Goal: Task Accomplishment & Management: Manage account settings

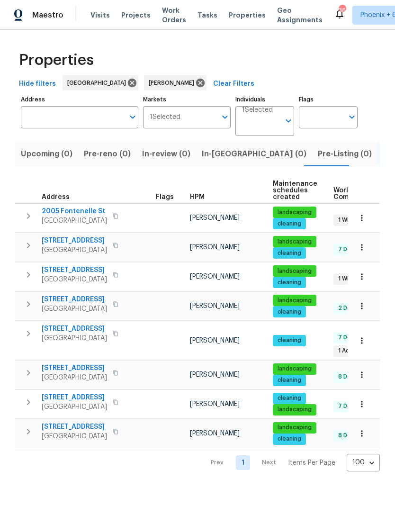
scroll to position [0, 9]
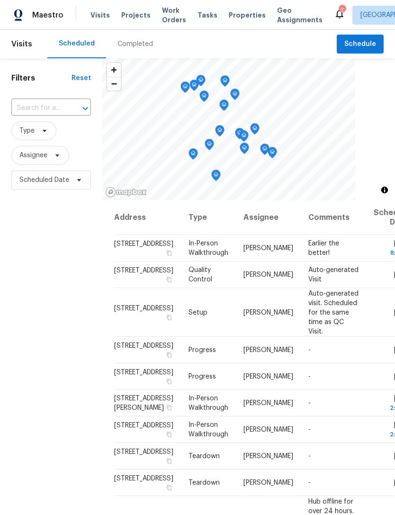
click at [57, 111] on input "text" at bounding box center [37, 108] width 53 height 15
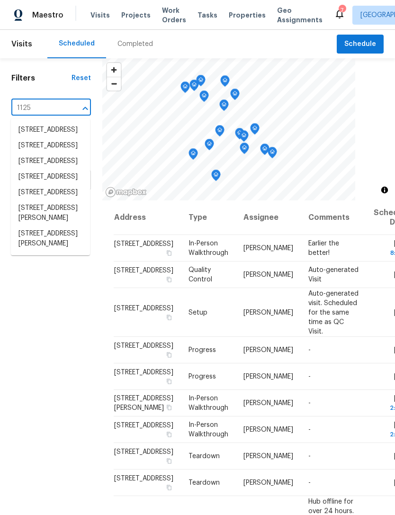
type input "1125 m"
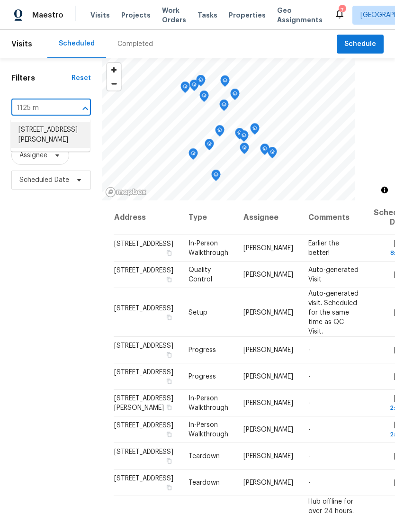
click at [31, 148] on li "1125 Meadow Sparrow Pl, Henderson, NV 89011" at bounding box center [50, 135] width 79 height 26
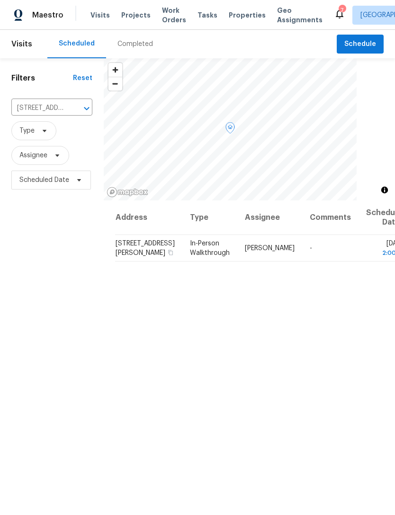
click at [0, 0] on icon at bounding box center [0, 0] width 0 height 0
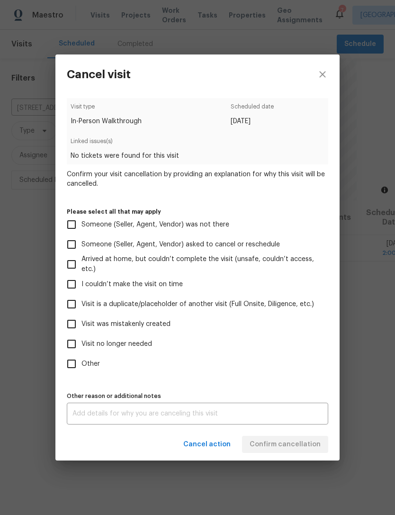
click at [201, 246] on span "Someone (Seller, Agent, Vendor) asked to cancel or reschedule" at bounding box center [180, 245] width 198 height 10
click at [81, 246] on input "Someone (Seller, Agent, Vendor) asked to cancel or reschedule" at bounding box center [72, 244] width 20 height 20
checkbox input "true"
click at [171, 412] on textarea at bounding box center [197, 413] width 250 height 7
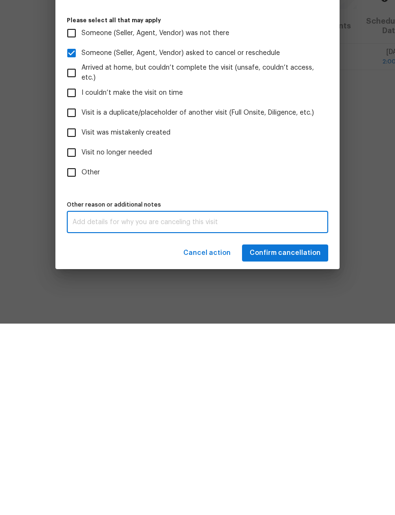
click at [128, 410] on textarea at bounding box center [197, 413] width 250 height 7
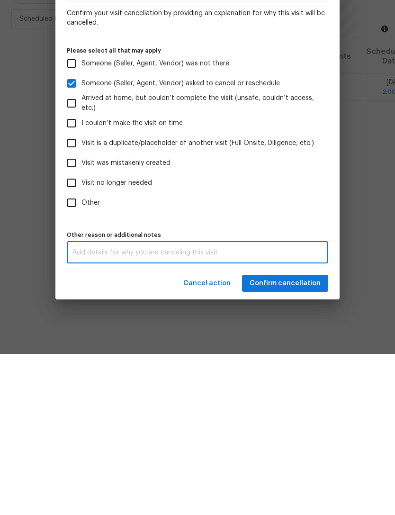
click at [93, 410] on textarea at bounding box center [197, 413] width 250 height 7
paste textarea "krys Hello - I was about to get on the highway for 1125 Meadow Sparrow Pl, Hend…"
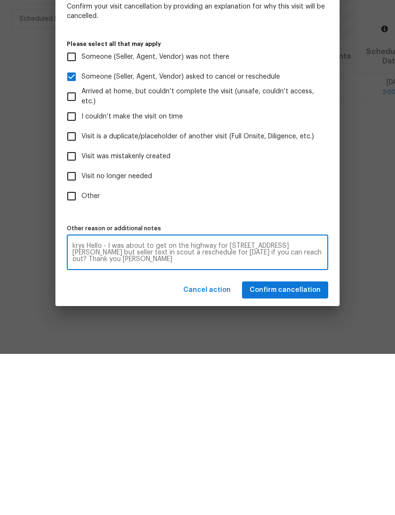
type textarea "krys Hello - I was about to get on the highway for 1125 Meadow Sparrow Pl, Hend…"
click at [294, 445] on span "Confirm cancellation" at bounding box center [284, 451] width 71 height 12
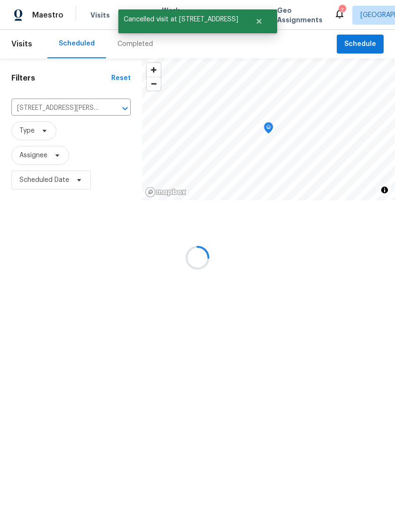
scroll to position [0, 0]
click at [115, 115] on button "Clear" at bounding box center [112, 108] width 13 height 13
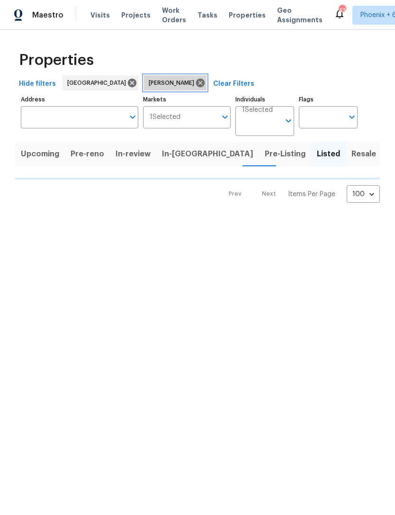
click at [195, 85] on icon at bounding box center [200, 83] width 10 height 10
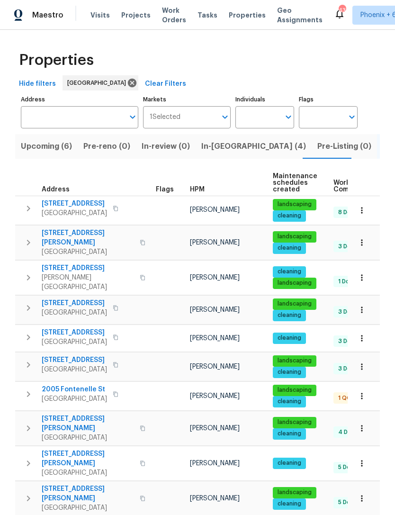
click at [267, 118] on input "Individuals" at bounding box center [257, 117] width 44 height 22
type input "julian"
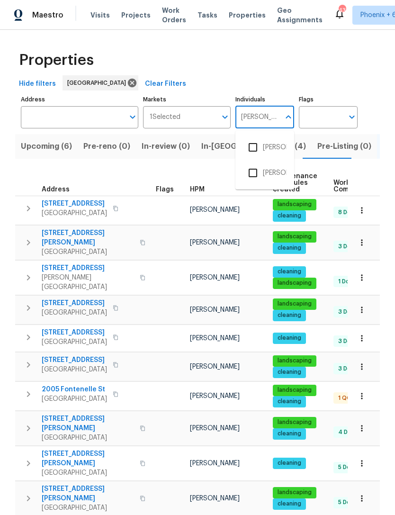
click at [253, 151] on input "checkbox" at bounding box center [253, 147] width 20 height 20
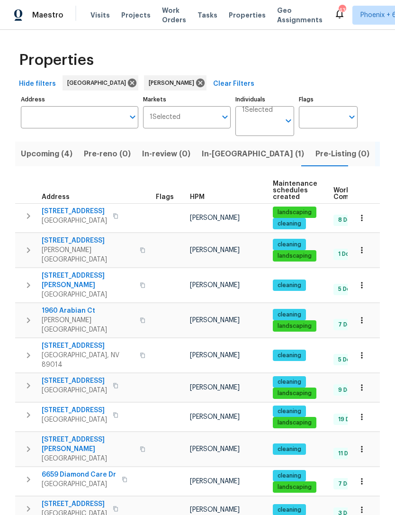
click at [227, 152] on span "In-reno (1)" at bounding box center [253, 153] width 102 height 13
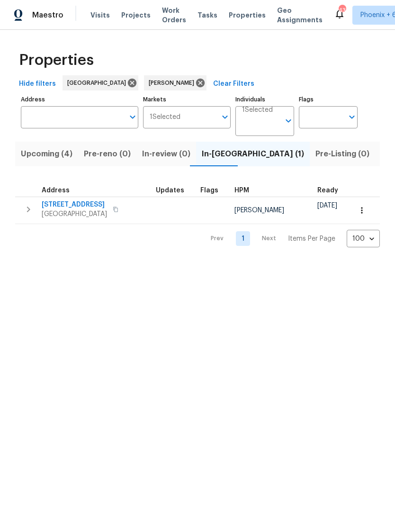
click at [69, 159] on span "Upcoming (4)" at bounding box center [47, 153] width 52 height 13
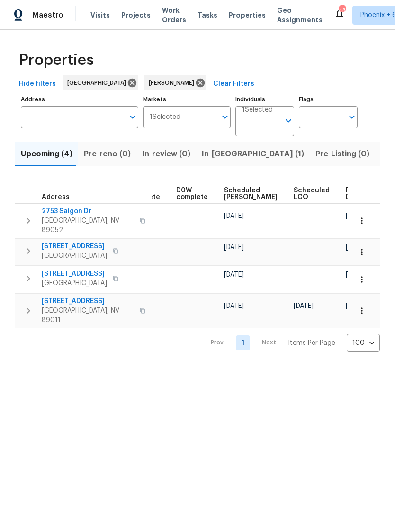
scroll to position [0, 237]
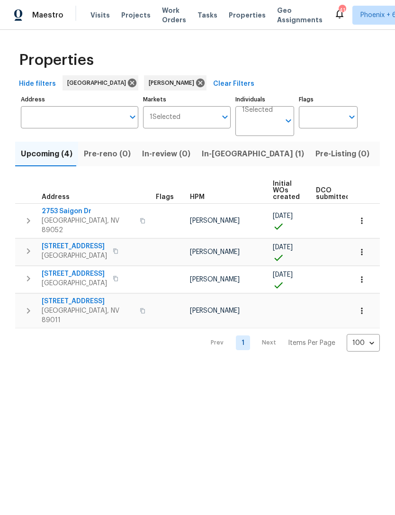
click at [226, 157] on span "In-[GEOGRAPHIC_DATA] (1)" at bounding box center [253, 153] width 102 height 13
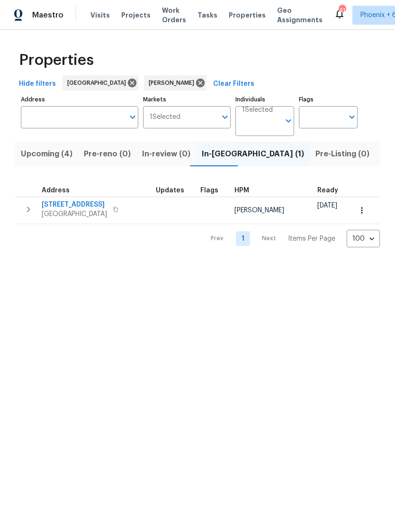
click at [29, 215] on icon "button" at bounding box center [28, 209] width 11 height 11
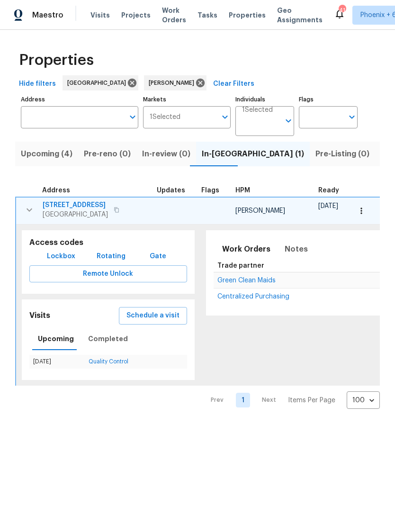
click at [33, 214] on icon "button" at bounding box center [29, 209] width 11 height 11
